Goal: Feedback & Contribution: Submit feedback/report problem

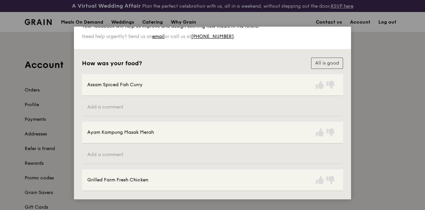
scroll to position [33, 0]
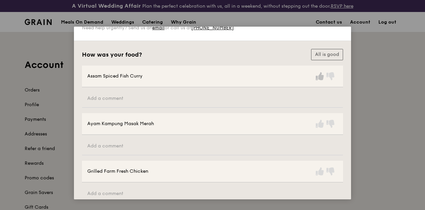
drag, startPoint x: 320, startPoint y: 78, endPoint x: 317, endPoint y: 78, distance: 3.4
click at [320, 78] on icon at bounding box center [320, 76] width 8 height 8
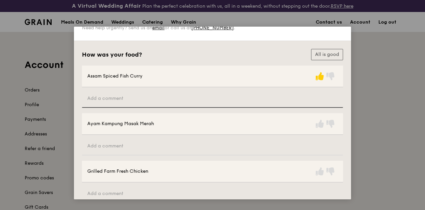
click at [151, 103] on input "text" at bounding box center [212, 99] width 261 height 18
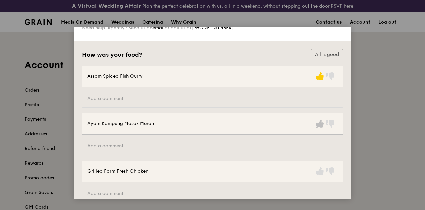
click at [321, 124] on icon at bounding box center [320, 124] width 8 height 8
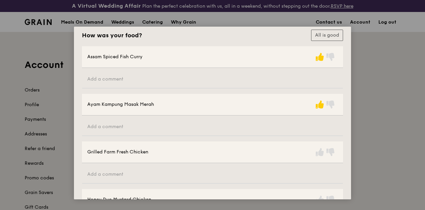
scroll to position [67, 0]
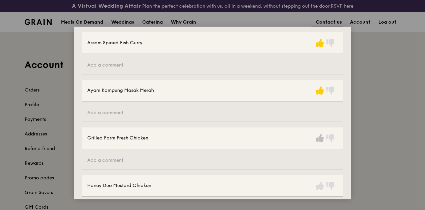
click at [316, 138] on icon at bounding box center [320, 138] width 8 height 8
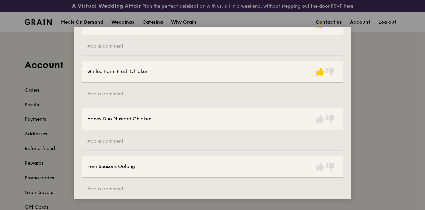
click at [315, 123] on div at bounding box center [326, 119] width 23 height 11
click at [316, 121] on icon at bounding box center [320, 119] width 8 height 8
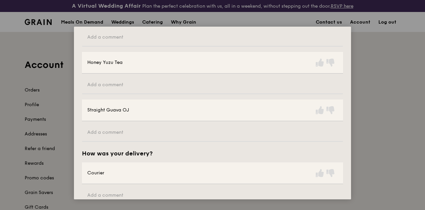
scroll to position [321, 0]
